Goal: Book appointment/travel/reservation

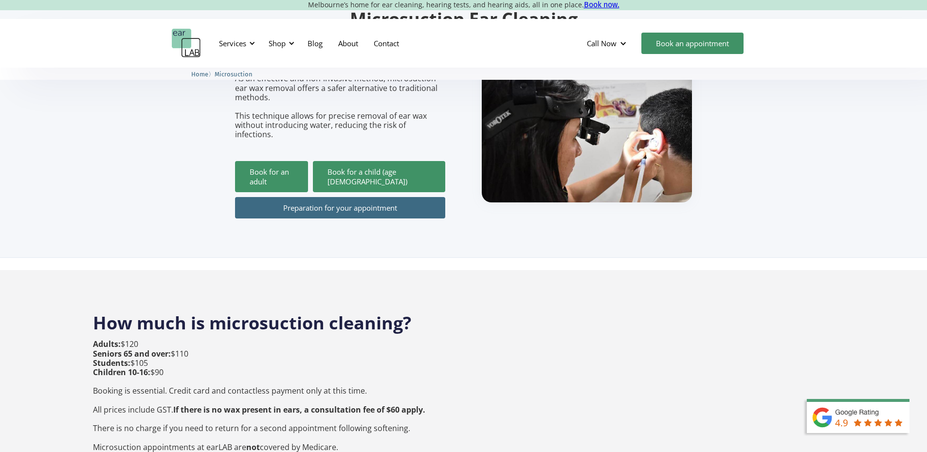
scroll to position [49, 0]
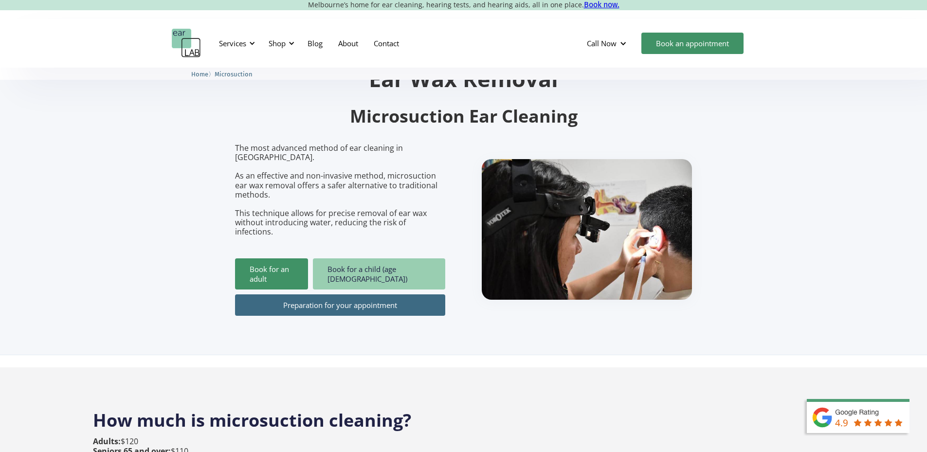
click at [376, 258] on link "Book for a child (age 10-16)" at bounding box center [379, 273] width 132 height 31
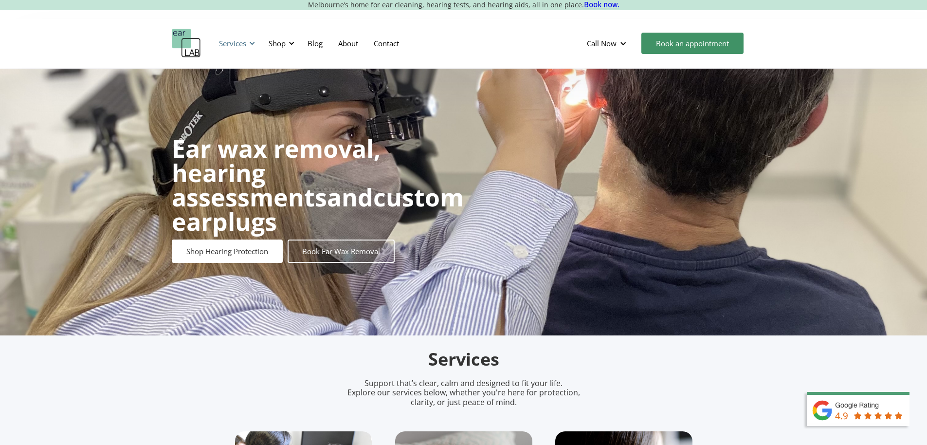
click at [244, 40] on div "Services" at bounding box center [232, 43] width 27 height 10
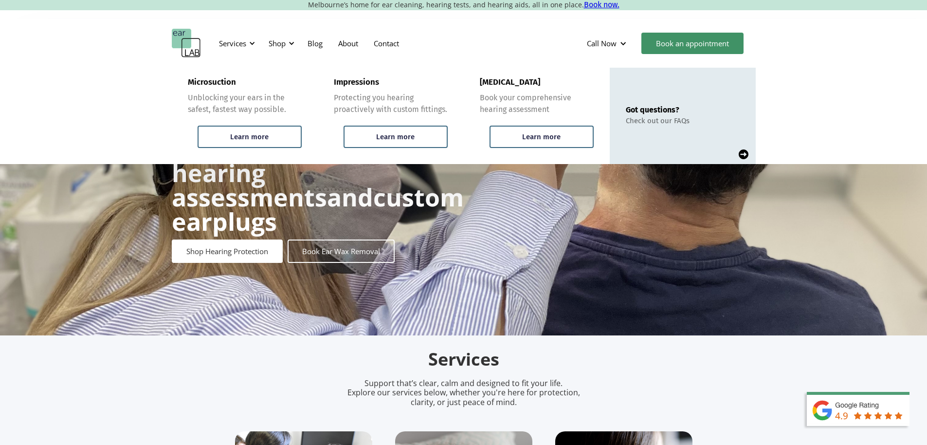
click at [520, 47] on div "Services Microsuction Unblocking your ears in the safest, fastest way possible.…" at bounding box center [464, 43] width 584 height 29
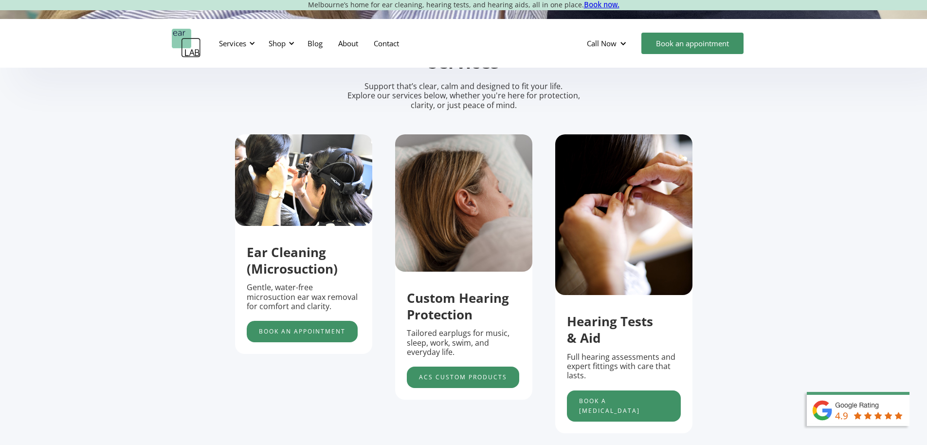
scroll to position [389, 0]
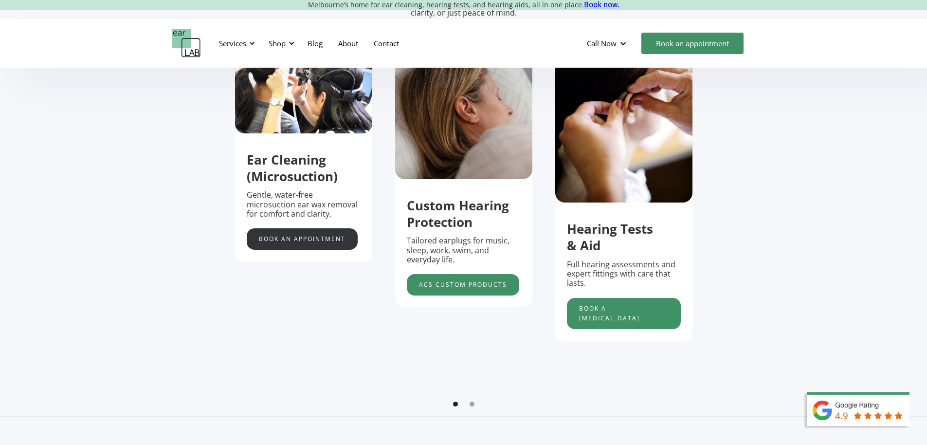
click at [293, 246] on link "Book an appointment" at bounding box center [302, 238] width 111 height 21
